Goal: Task Accomplishment & Management: Use online tool/utility

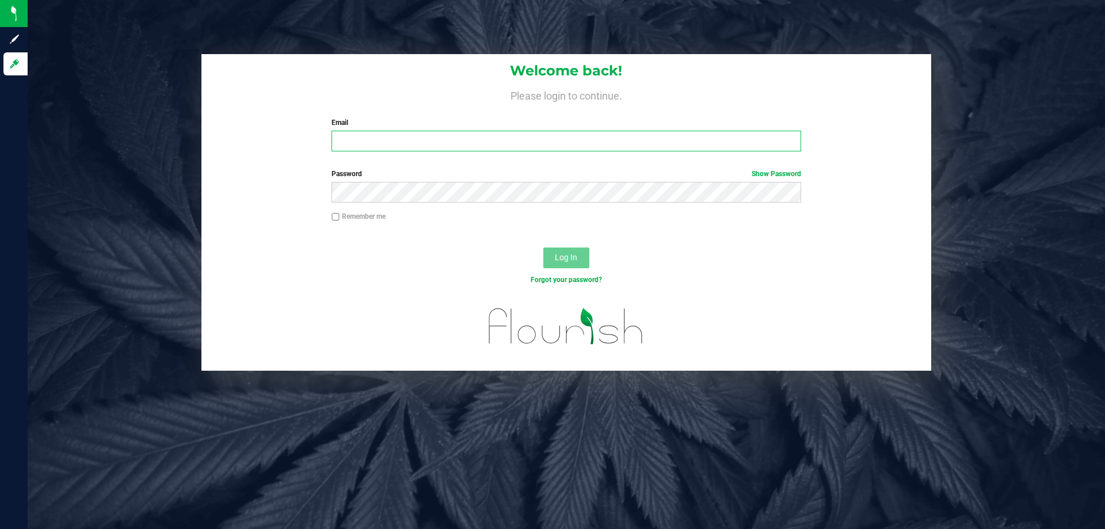
click at [468, 139] on input "Email" at bounding box center [566, 141] width 469 height 21
type input "[EMAIL_ADDRESS][DOMAIN_NAME]"
click at [543, 248] on button "Log In" at bounding box center [566, 258] width 46 height 21
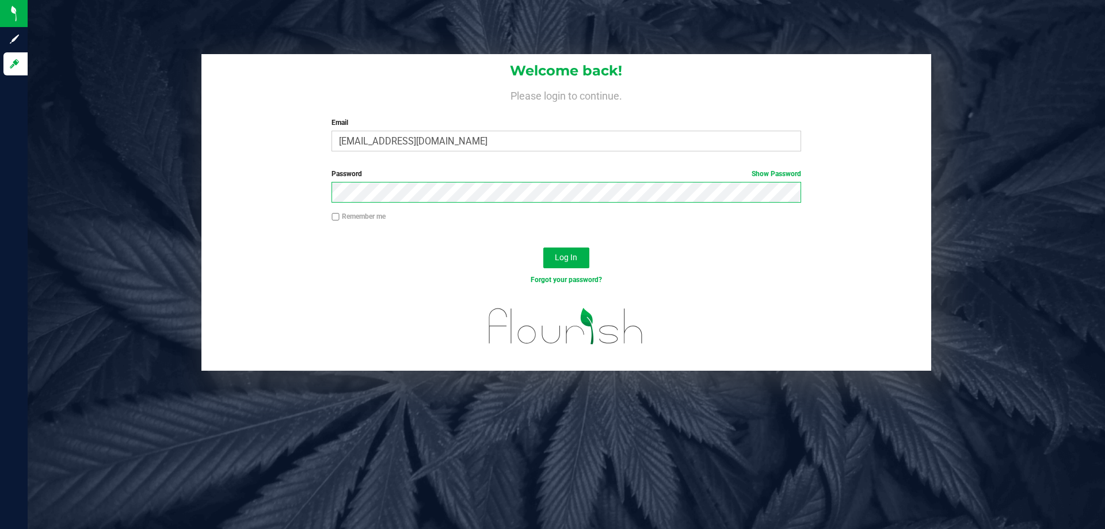
click at [543, 248] on button "Log In" at bounding box center [566, 258] width 46 height 21
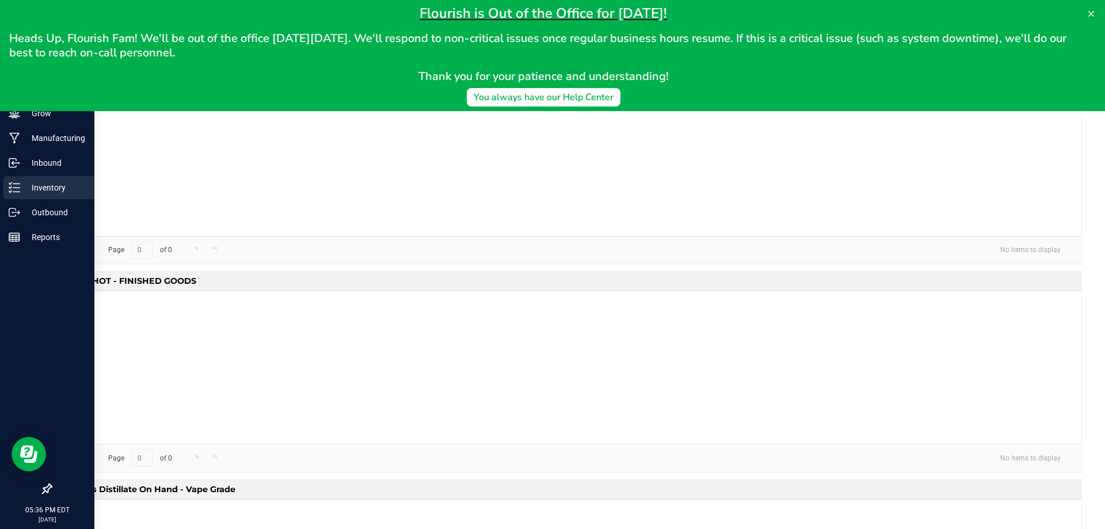
click at [54, 186] on p "Inventory" at bounding box center [54, 188] width 69 height 14
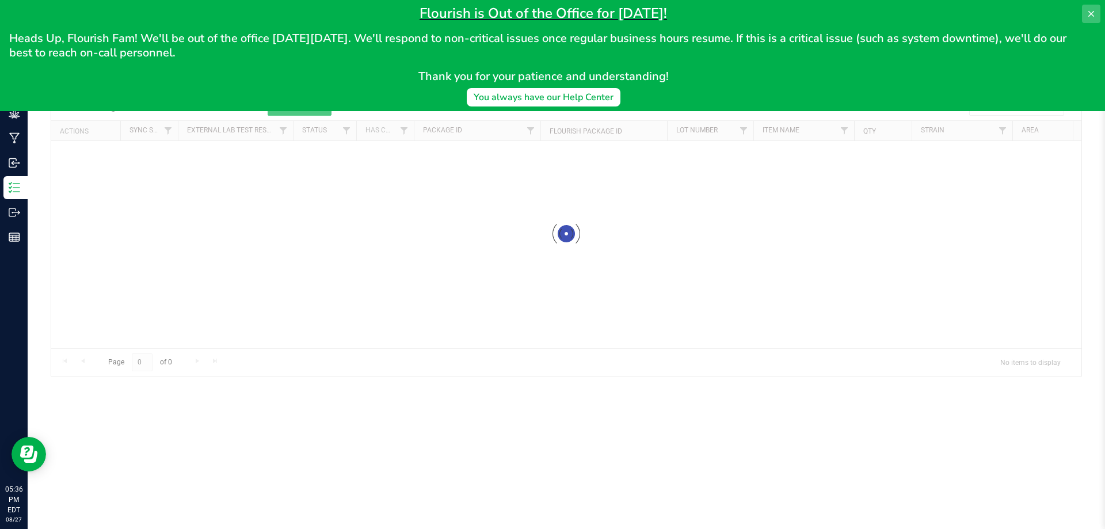
click at [1088, 10] on icon at bounding box center [1091, 13] width 9 height 9
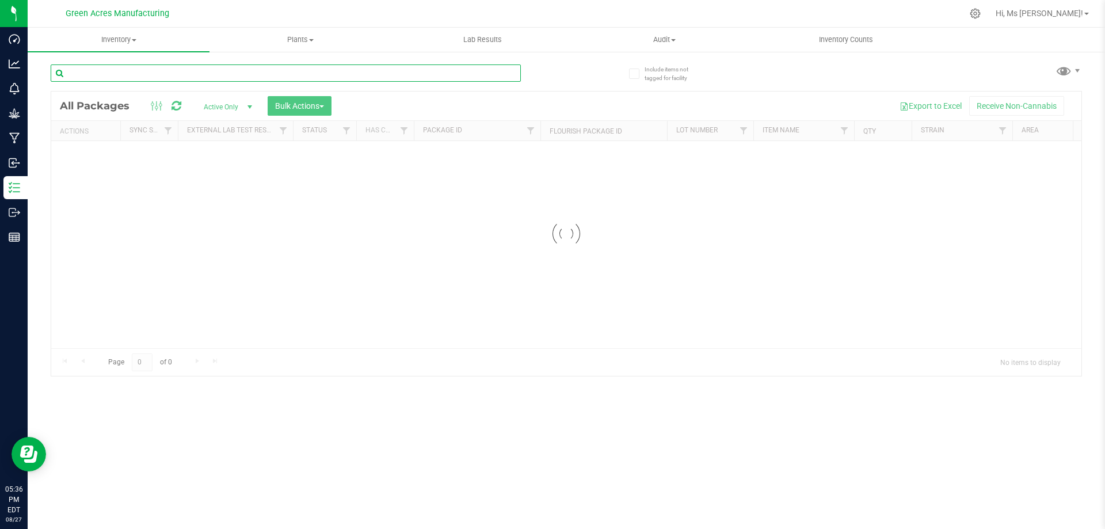
click at [235, 68] on input "text" at bounding box center [286, 72] width 470 height 17
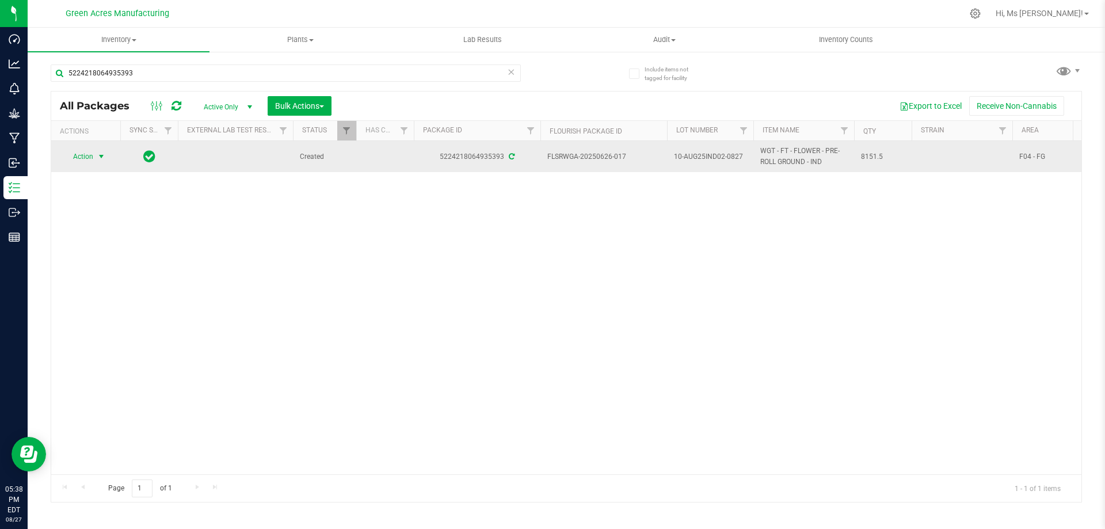
click at [93, 155] on span "Action" at bounding box center [78, 157] width 31 height 16
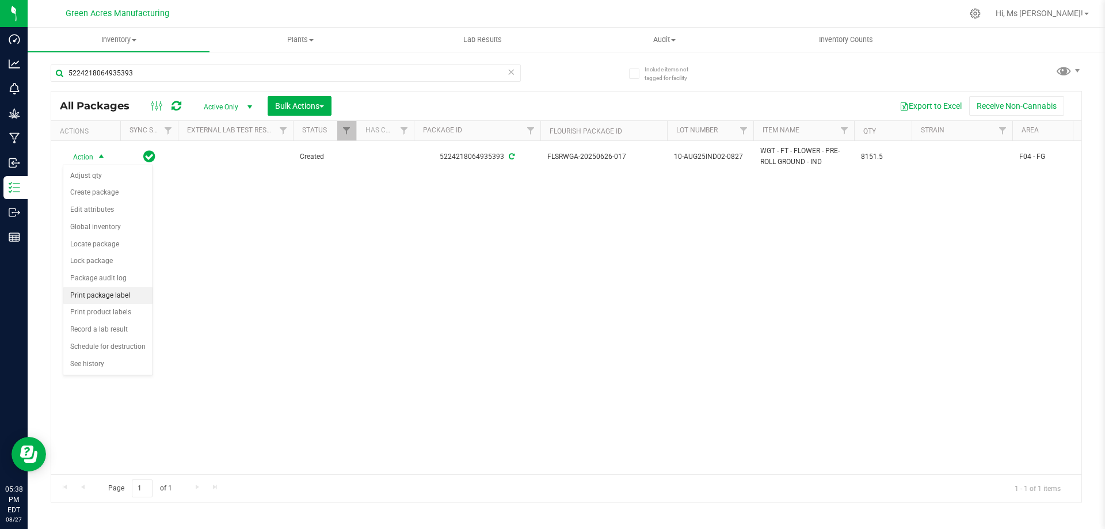
click at [119, 296] on li "Print package label" at bounding box center [107, 295] width 89 height 17
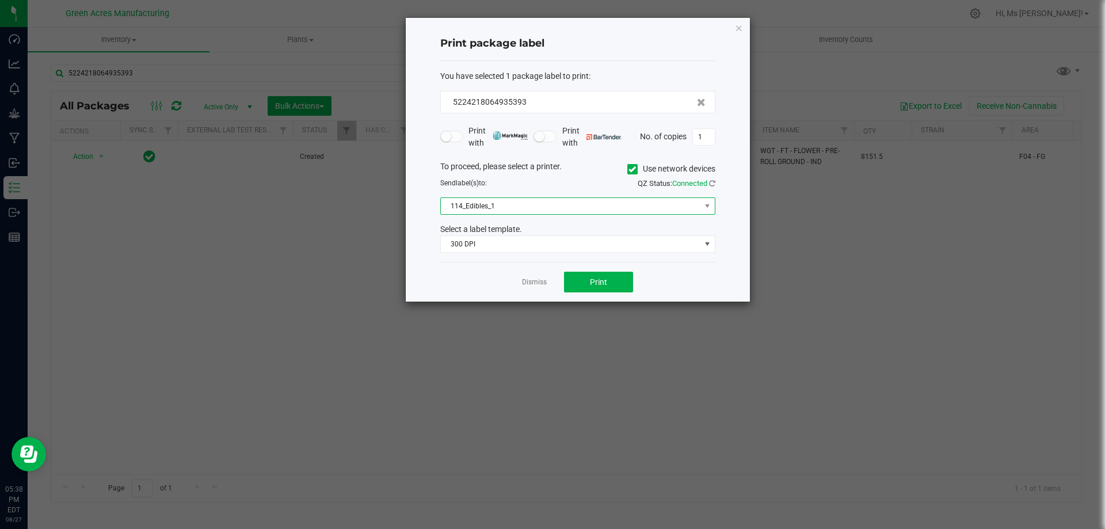
click at [561, 204] on span "114_Edibles_1" at bounding box center [571, 206] width 260 height 16
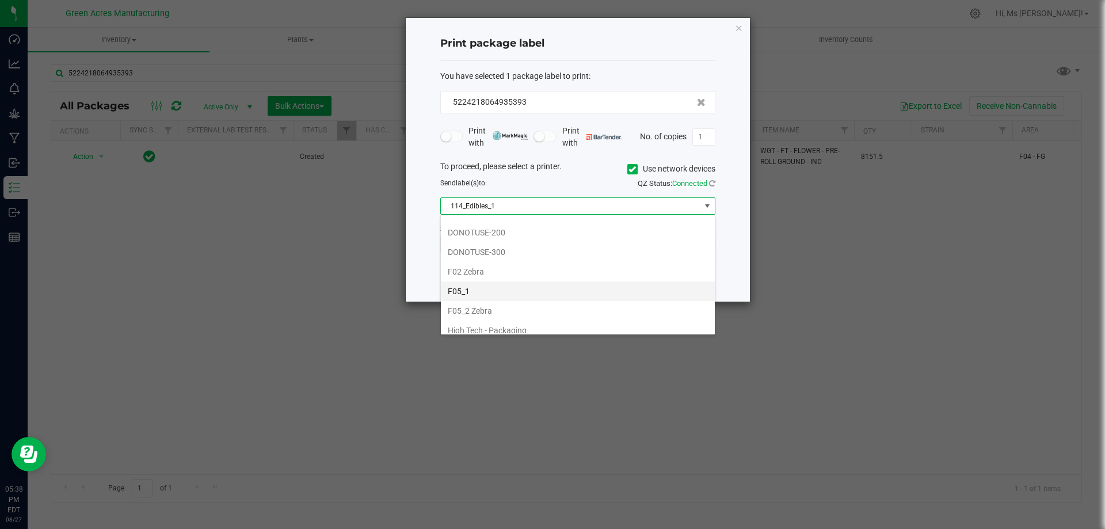
scroll to position [288, 0]
click at [528, 269] on li "F05_1" at bounding box center [578, 272] width 274 height 20
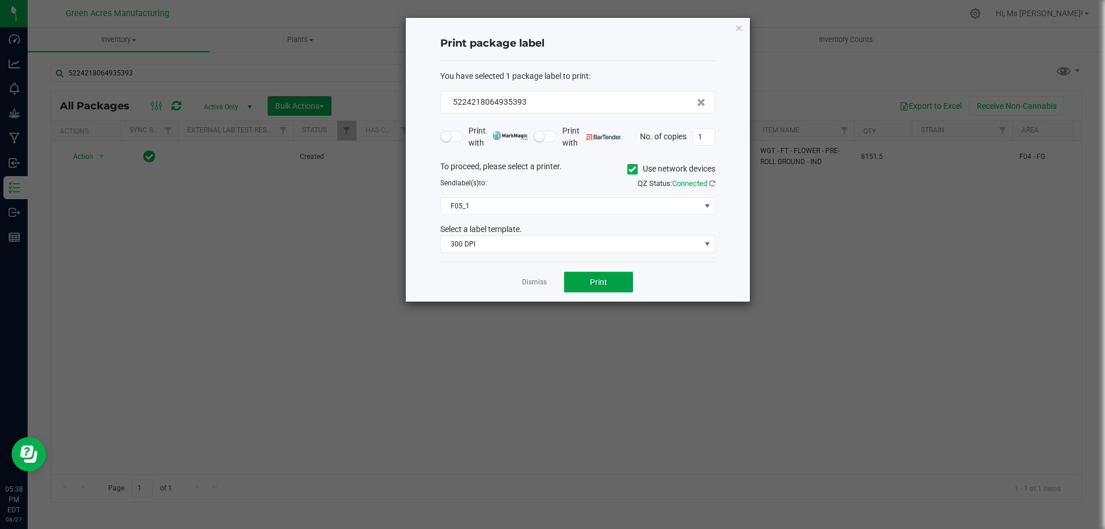
click at [615, 280] on button "Print" at bounding box center [598, 282] width 69 height 21
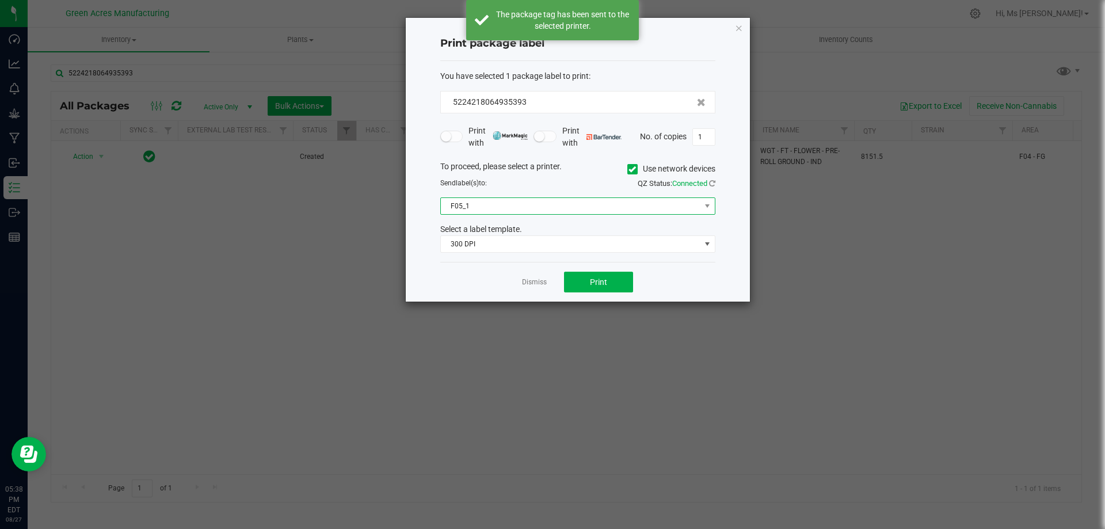
click at [517, 208] on span "F05_1" at bounding box center [571, 206] width 260 height 16
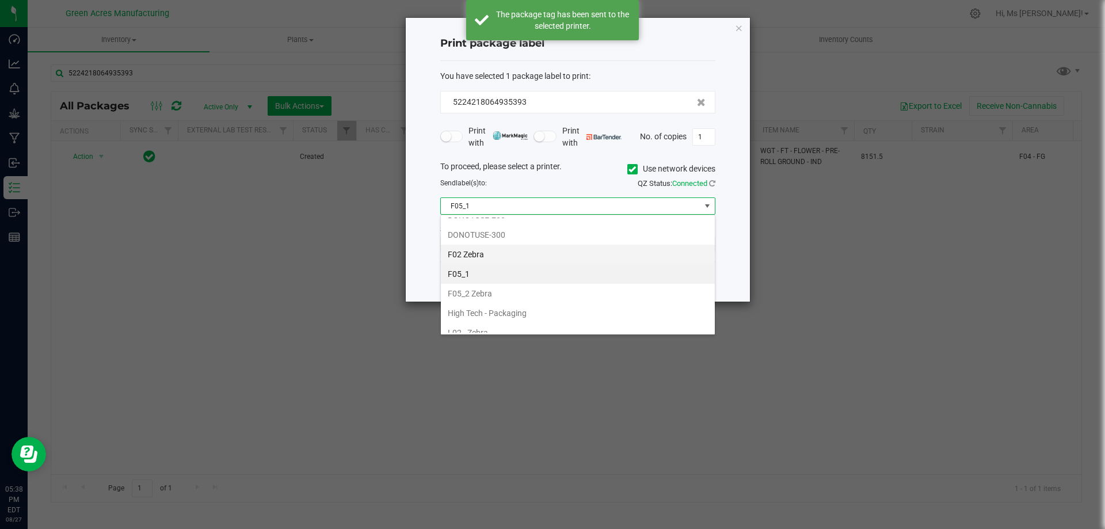
scroll to position [352, 0]
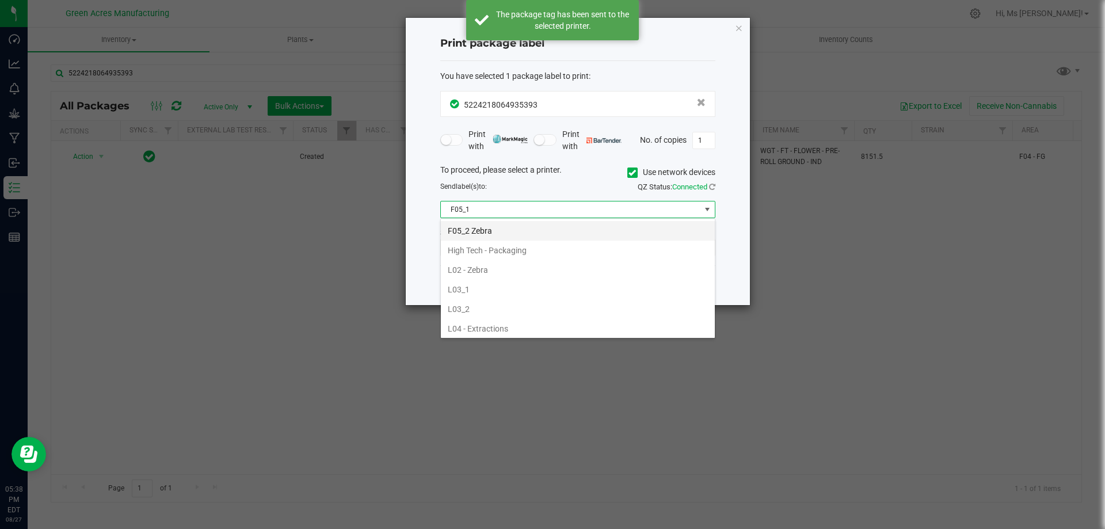
click at [514, 226] on li "F05_2 Zebra" at bounding box center [578, 231] width 274 height 20
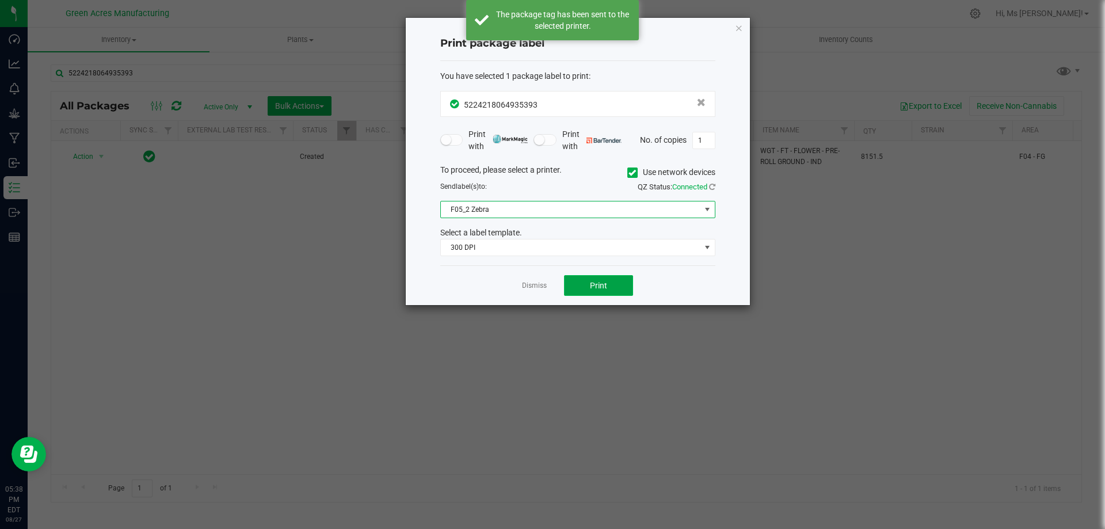
click at [599, 285] on span "Print" at bounding box center [598, 285] width 17 height 9
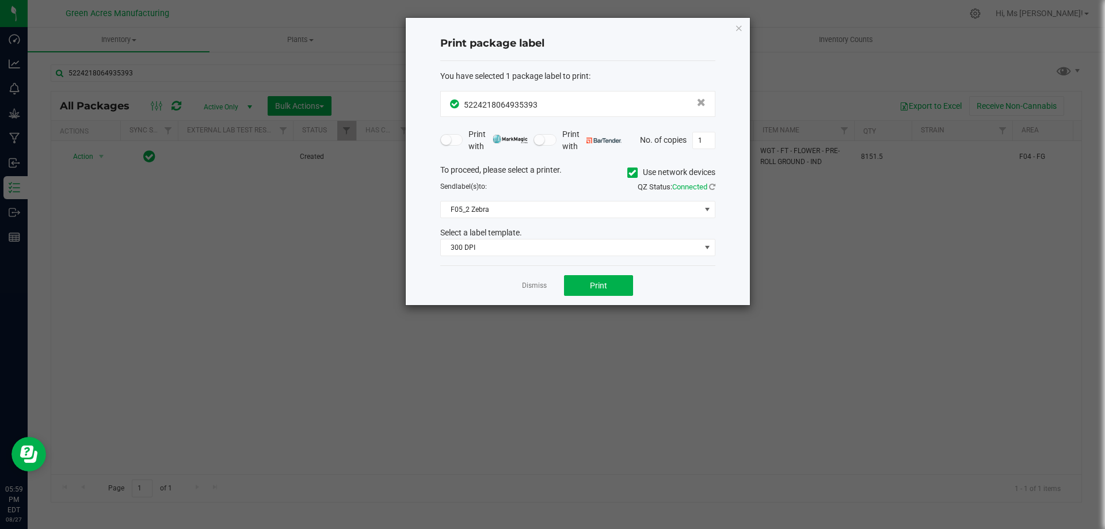
drag, startPoint x: 540, startPoint y: 284, endPoint x: 373, endPoint y: 226, distance: 177.3
click at [535, 284] on link "Dismiss" at bounding box center [534, 286] width 25 height 10
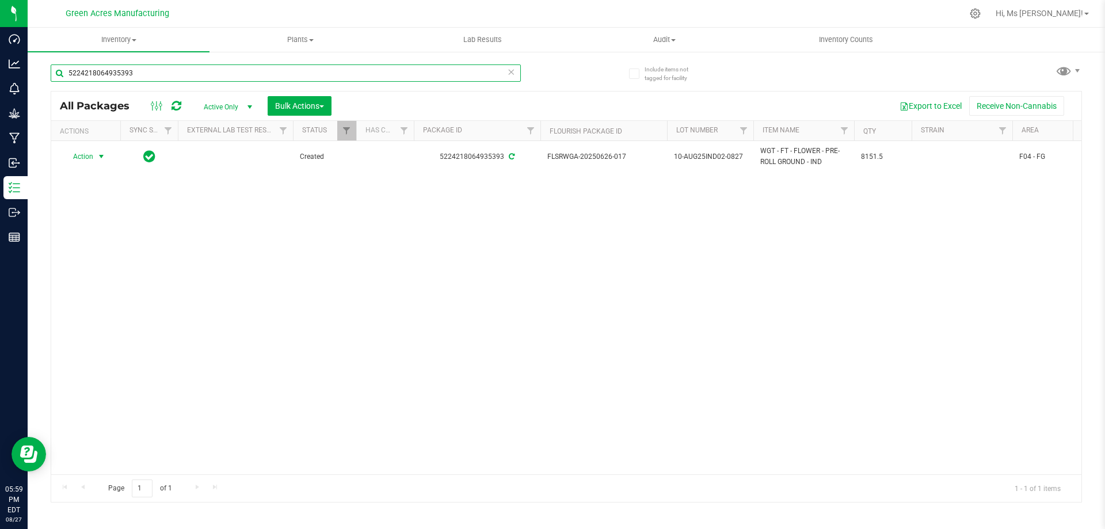
click at [136, 68] on input "5224218064935393" at bounding box center [286, 72] width 470 height 17
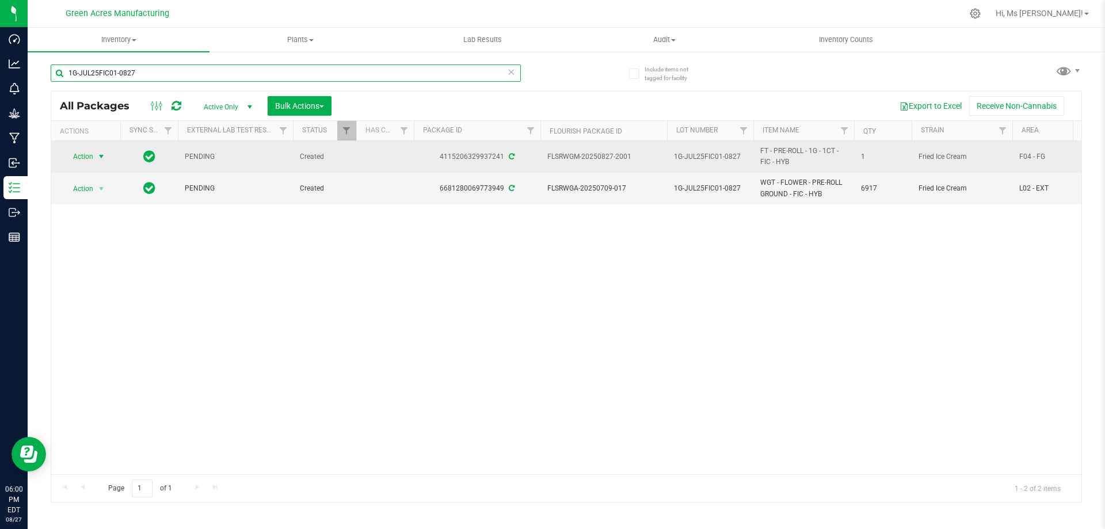
type input "1G-JUL25FIC01-0827"
click at [97, 156] on span "select" at bounding box center [101, 156] width 9 height 9
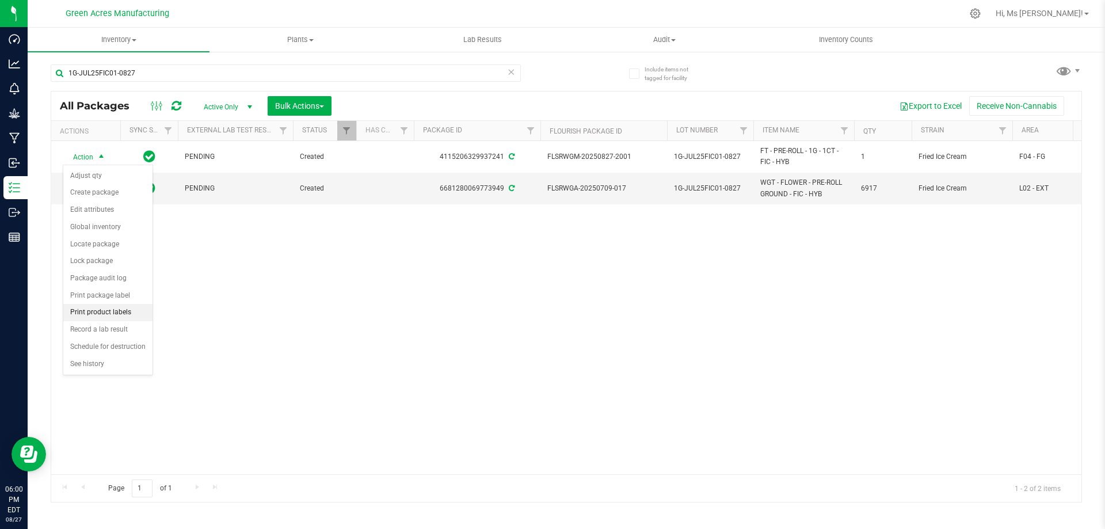
click at [113, 309] on li "Print product labels" at bounding box center [107, 312] width 89 height 17
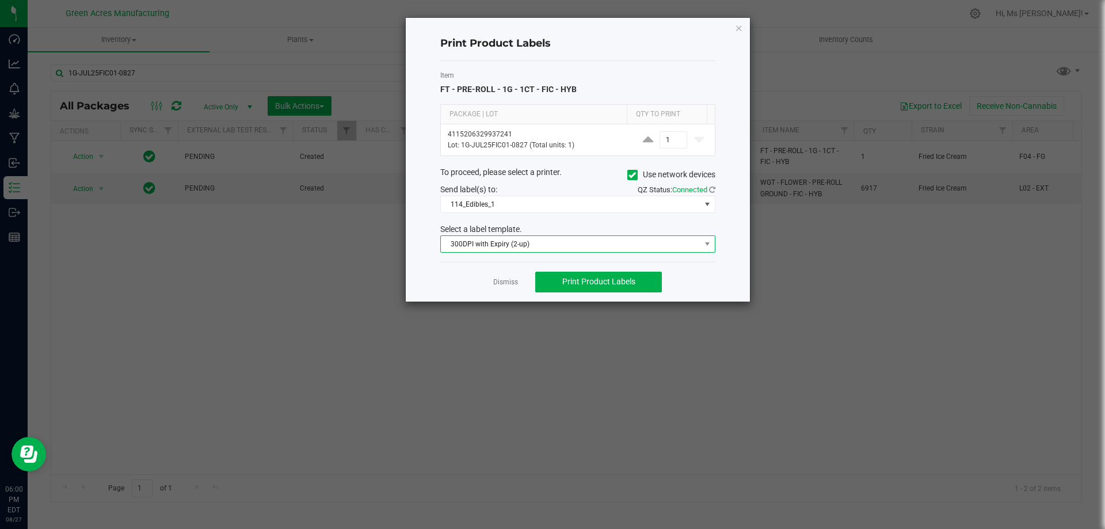
click at [583, 249] on span "300DPI with Expiry (2-up)" at bounding box center [571, 244] width 260 height 16
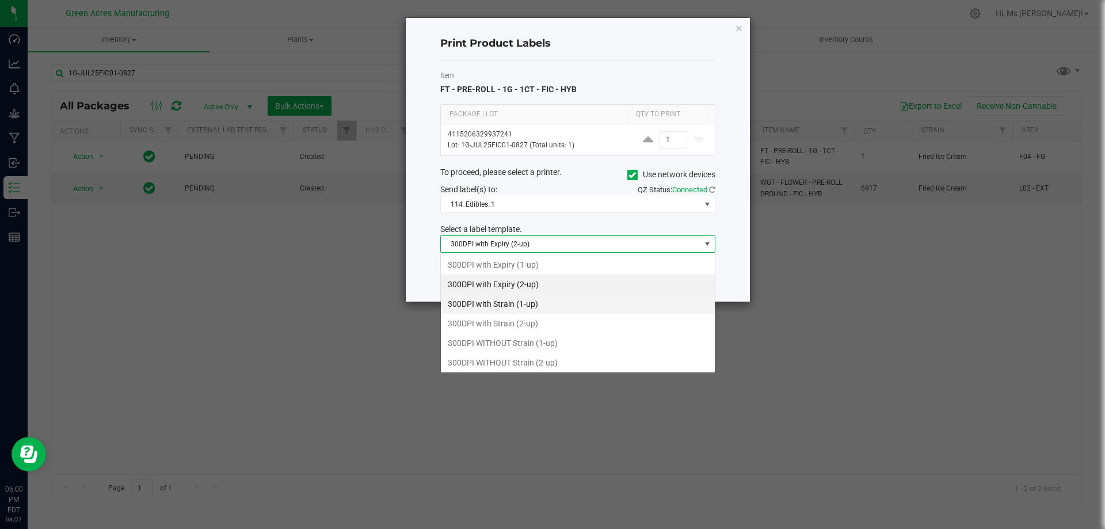
scroll to position [17, 275]
drag, startPoint x: 534, startPoint y: 328, endPoint x: 586, endPoint y: 296, distance: 60.9
click at [534, 327] on li "300DPI with Strain (2-up)" at bounding box center [578, 324] width 274 height 20
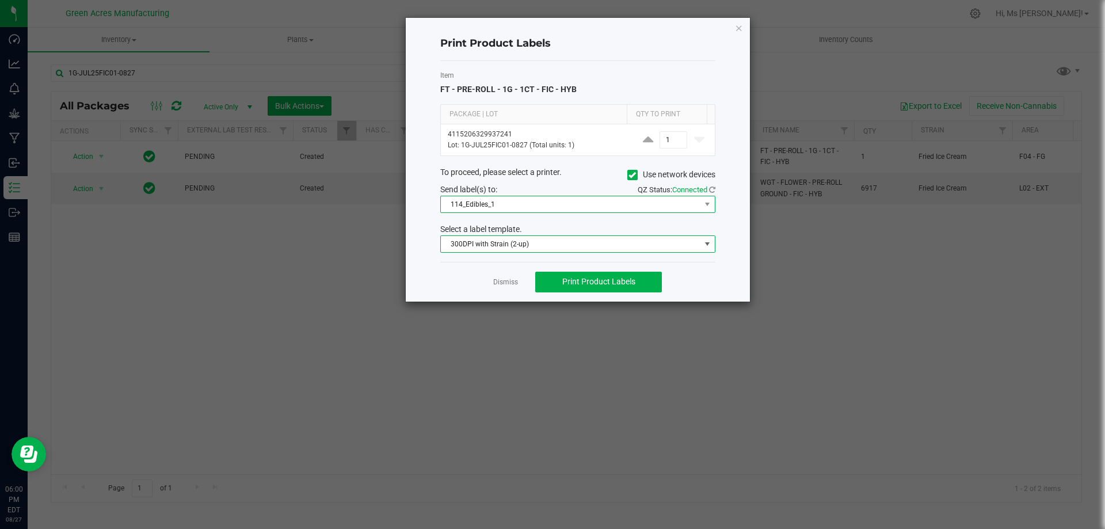
click at [616, 204] on span "114_Edibles_1" at bounding box center [571, 204] width 260 height 16
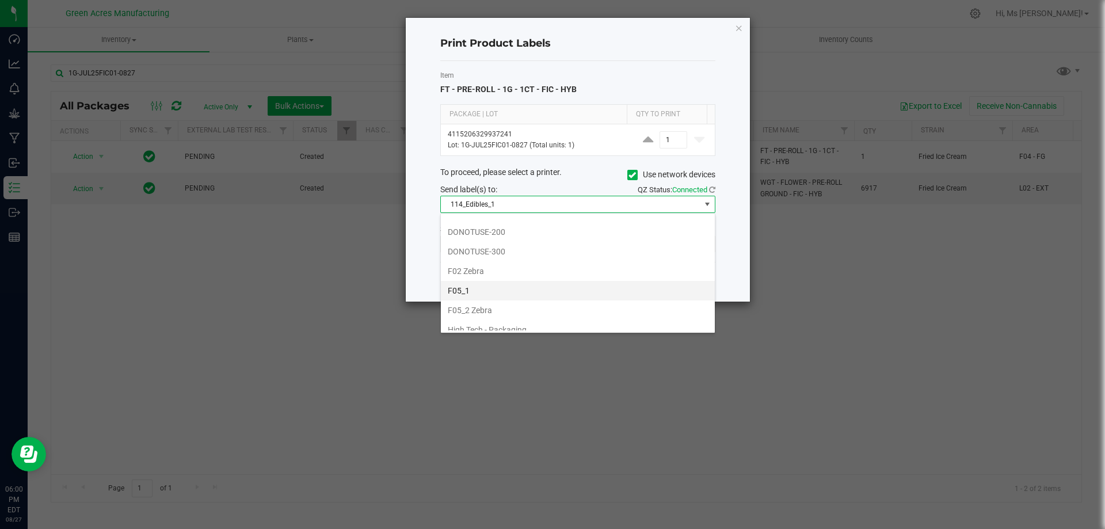
scroll to position [288, 0]
click at [537, 271] on li "F05_1" at bounding box center [578, 270] width 274 height 20
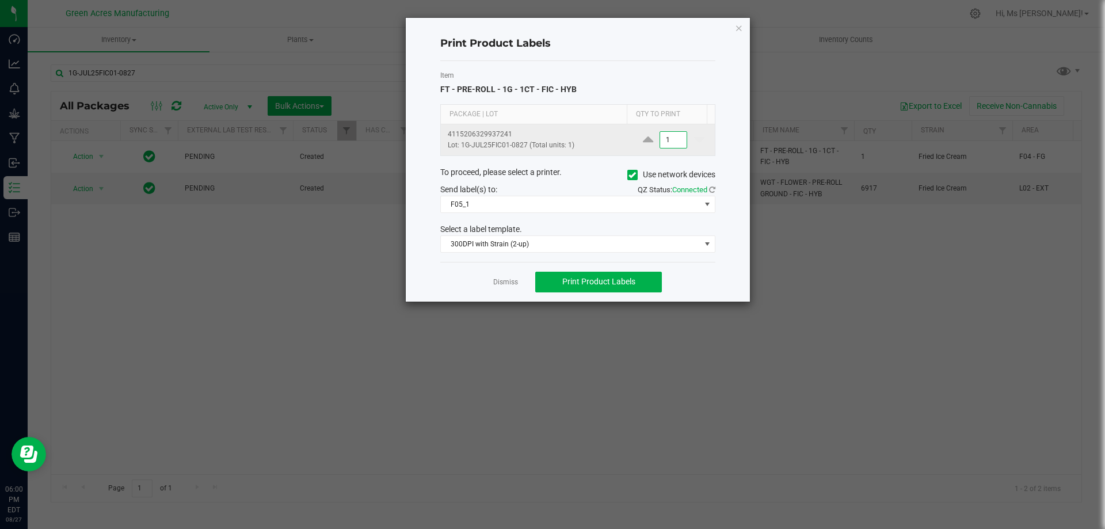
click at [665, 135] on input "1" at bounding box center [673, 140] width 26 height 16
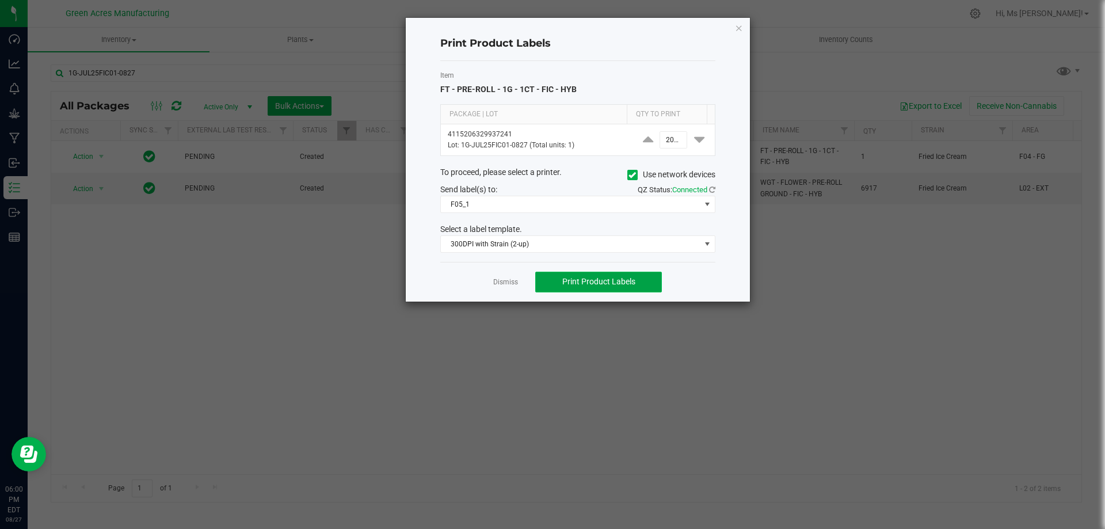
type input "2,000"
click at [629, 284] on span "Print Product Labels" at bounding box center [598, 281] width 73 height 9
